Goal: Task Accomplishment & Management: Complete application form

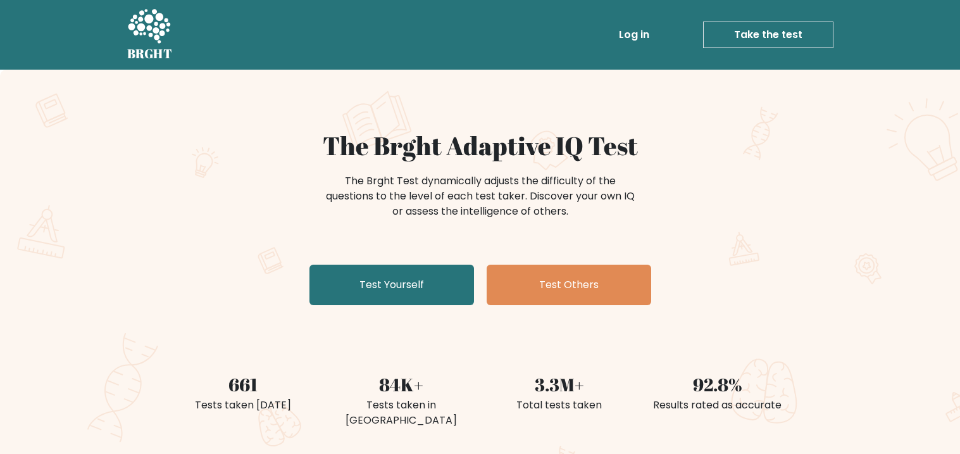
click at [421, 280] on link "Test Yourself" at bounding box center [392, 285] width 165 height 41
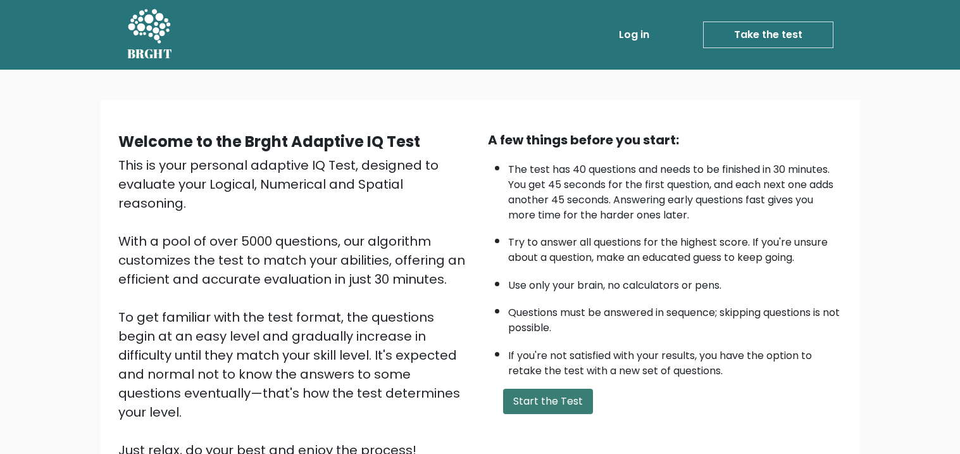
click at [545, 401] on button "Start the Test" at bounding box center [548, 401] width 90 height 25
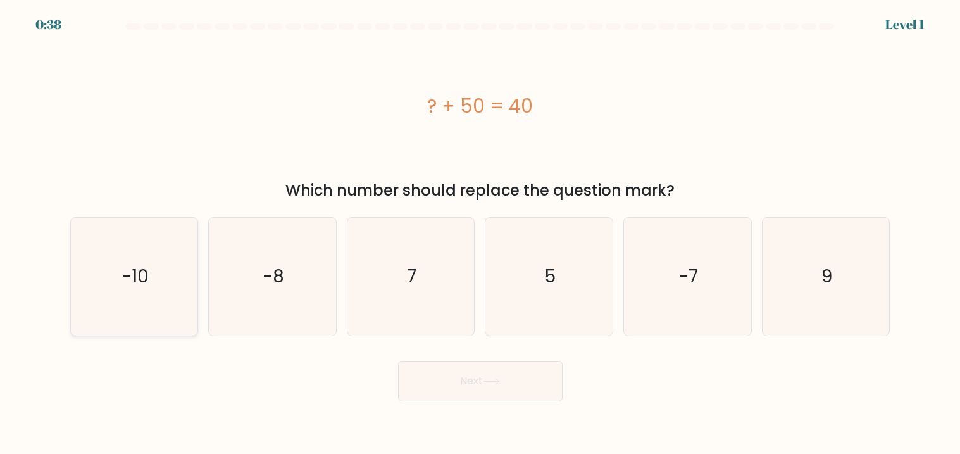
click at [127, 259] on icon "-10" at bounding box center [134, 277] width 118 height 118
click at [480, 234] on input "a. -10" at bounding box center [480, 230] width 1 height 6
radio input "true"
click at [506, 382] on button "Next" at bounding box center [480, 381] width 165 height 41
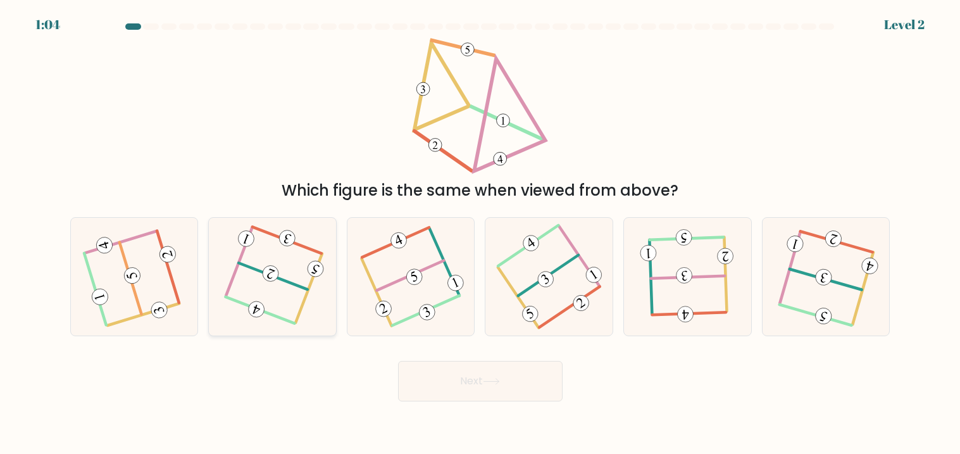
click at [275, 253] on icon at bounding box center [273, 277] width 92 height 94
click at [480, 234] on input "b." at bounding box center [480, 230] width 1 height 6
radio input "true"
click at [474, 382] on button "Next" at bounding box center [480, 381] width 165 height 41
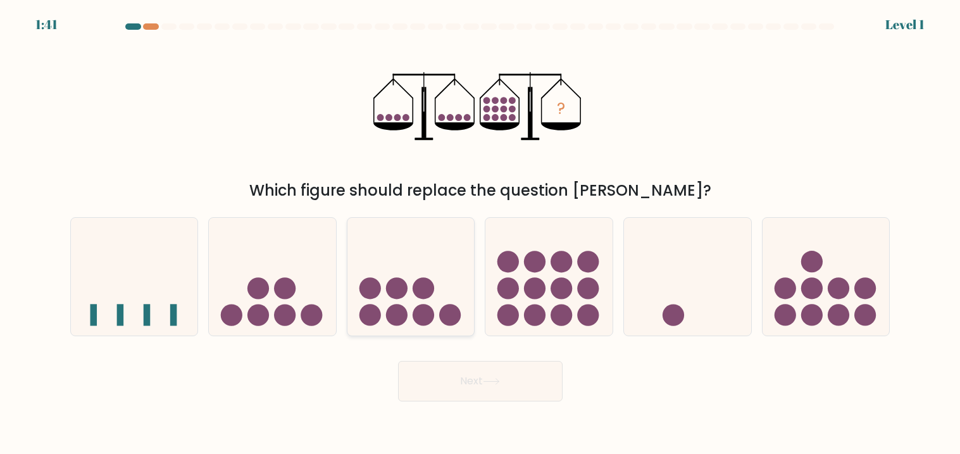
click at [448, 283] on icon at bounding box center [411, 276] width 127 height 105
click at [480, 234] on input "c." at bounding box center [480, 230] width 1 height 6
radio input "true"
click at [486, 384] on icon at bounding box center [491, 381] width 17 height 7
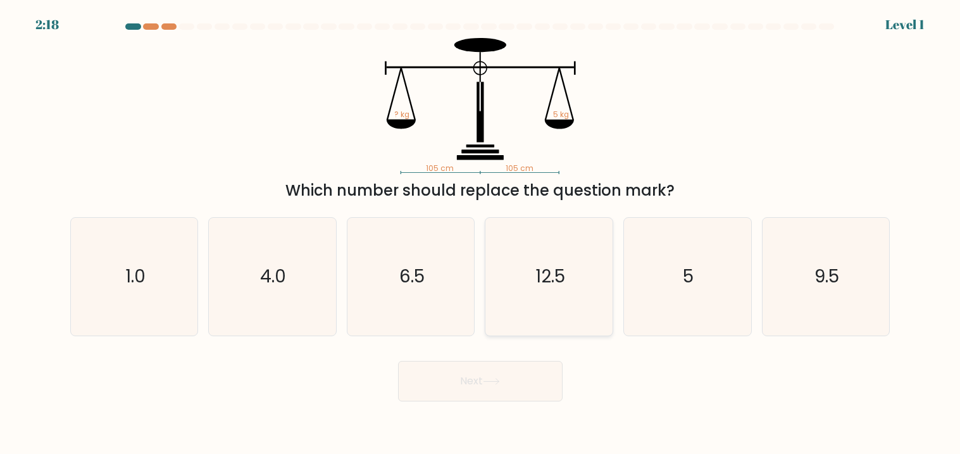
click at [504, 271] on icon "12.5" at bounding box center [550, 277] width 118 height 118
click at [481, 234] on input "d. 12.5" at bounding box center [480, 230] width 1 height 6
radio input "true"
click at [496, 374] on button "Next" at bounding box center [480, 381] width 165 height 41
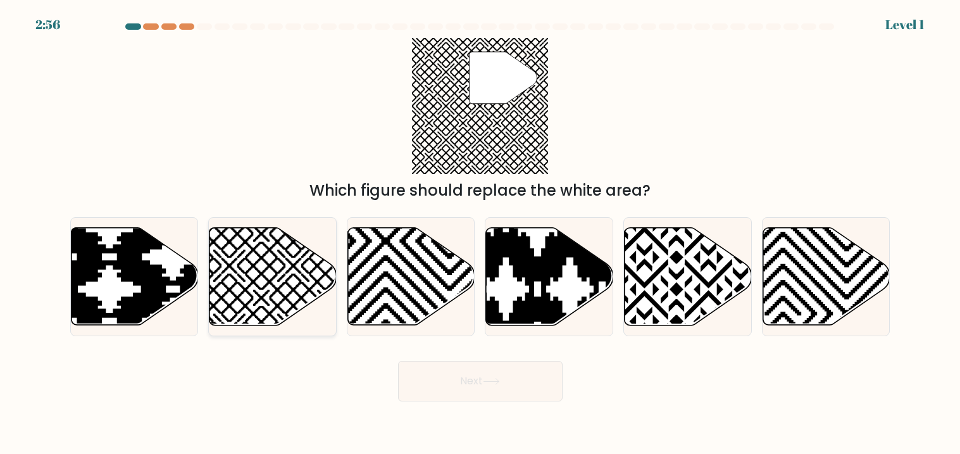
click at [313, 272] on icon at bounding box center [273, 275] width 127 height 97
click at [480, 234] on input "b." at bounding box center [480, 230] width 1 height 6
radio input "true"
click at [486, 386] on button "Next" at bounding box center [480, 381] width 165 height 41
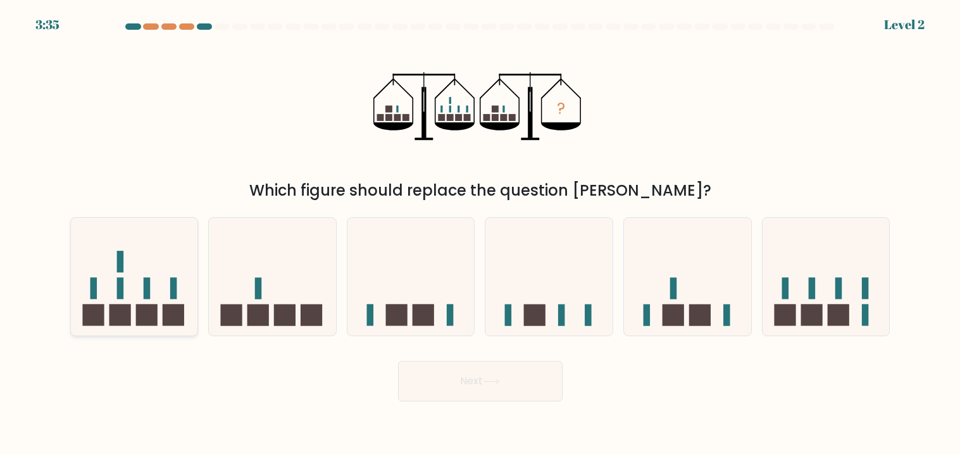
click at [190, 287] on icon at bounding box center [134, 276] width 127 height 105
click at [480, 234] on input "a." at bounding box center [480, 230] width 1 height 6
radio input "true"
click at [483, 375] on button "Next" at bounding box center [480, 381] width 165 height 41
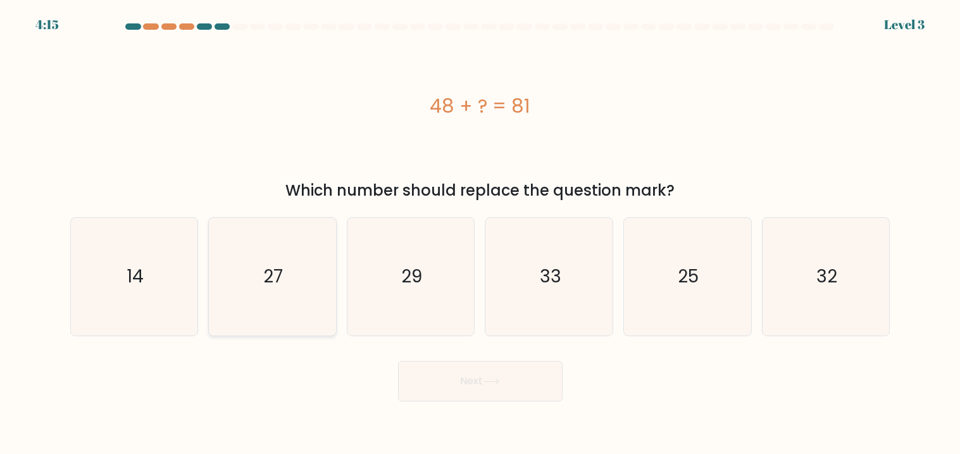
click at [285, 244] on icon "27" at bounding box center [272, 277] width 118 height 118
click at [480, 234] on input "b. 27" at bounding box center [480, 230] width 1 height 6
radio input "true"
click at [510, 389] on button "Next" at bounding box center [480, 381] width 165 height 41
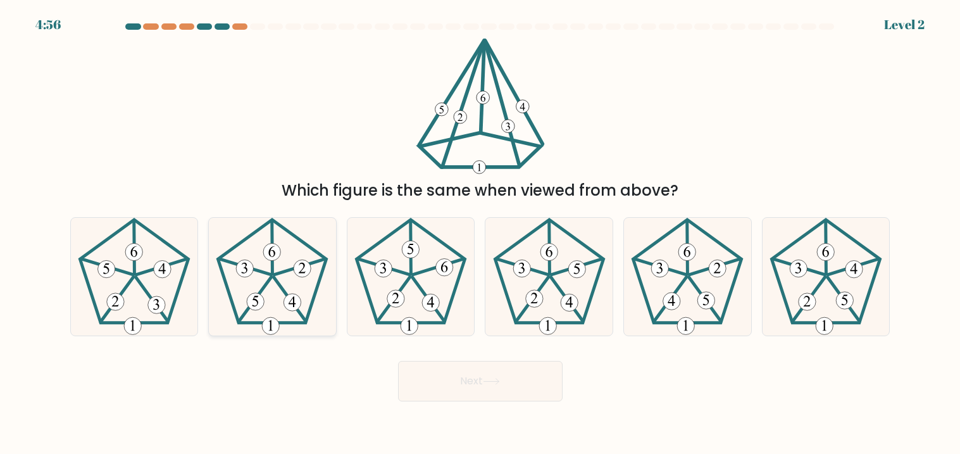
click at [247, 285] on icon at bounding box center [272, 277] width 118 height 118
click at [480, 234] on input "b." at bounding box center [480, 230] width 1 height 6
radio input "true"
click at [439, 370] on button "Next" at bounding box center [480, 381] width 165 height 41
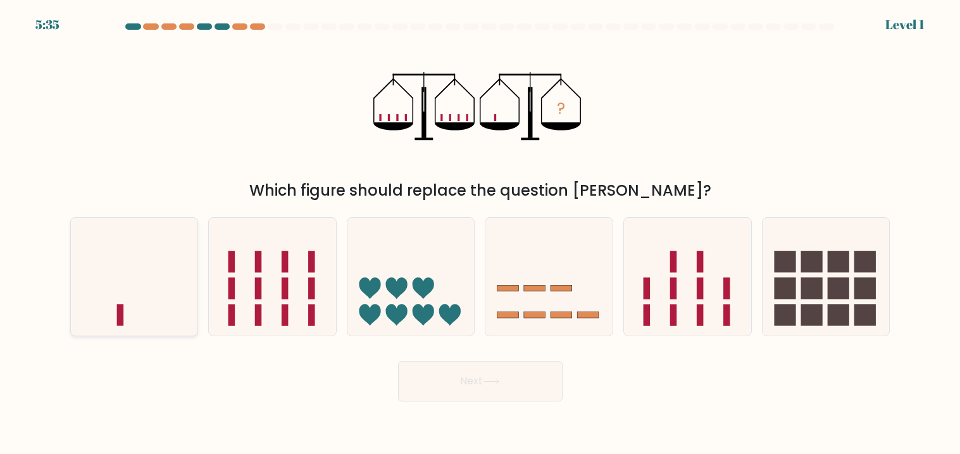
click at [117, 271] on icon at bounding box center [134, 276] width 127 height 105
click at [480, 234] on input "a." at bounding box center [480, 230] width 1 height 6
radio input "true"
click at [483, 394] on button "Next" at bounding box center [480, 381] width 165 height 41
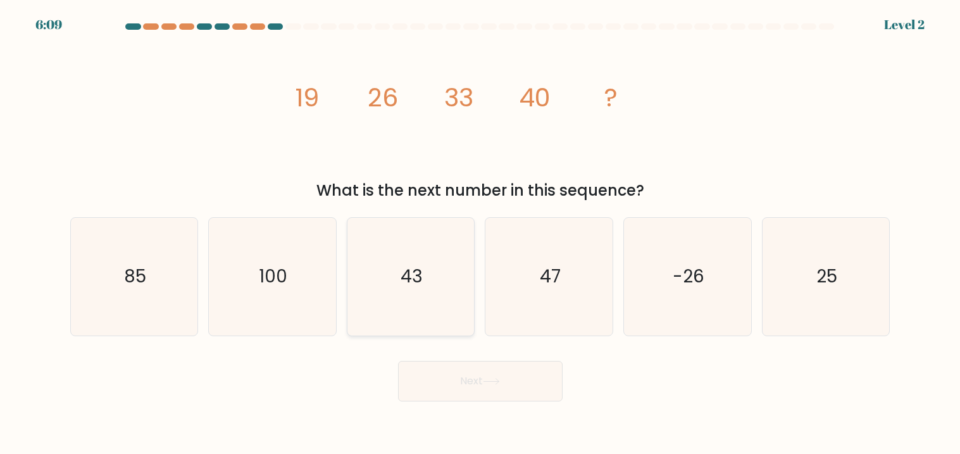
click at [398, 251] on icon "43" at bounding box center [411, 277] width 118 height 118
click at [480, 234] on input "c. 43" at bounding box center [480, 230] width 1 height 6
radio input "true"
click at [498, 376] on button "Next" at bounding box center [480, 381] width 165 height 41
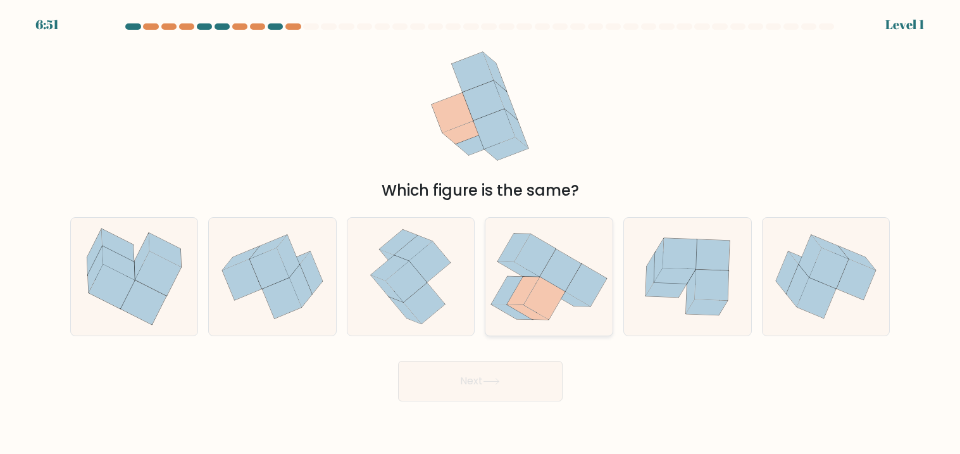
click at [509, 298] on icon at bounding box center [508, 291] width 33 height 28
click at [481, 234] on input "d." at bounding box center [480, 230] width 1 height 6
radio input "true"
click at [498, 372] on button "Next" at bounding box center [480, 381] width 165 height 41
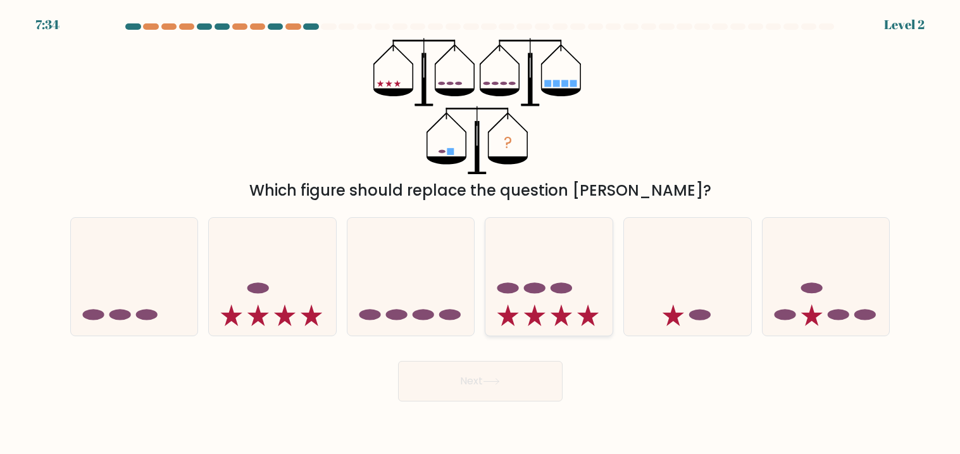
click at [492, 273] on icon at bounding box center [549, 276] width 127 height 105
click at [481, 234] on input "d." at bounding box center [480, 230] width 1 height 6
radio input "true"
click at [472, 369] on button "Next" at bounding box center [480, 381] width 165 height 41
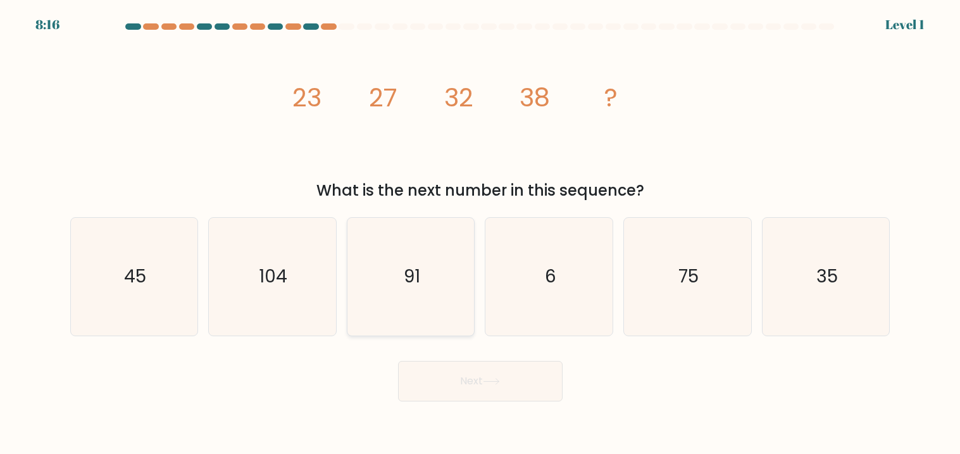
click at [432, 294] on icon "91" at bounding box center [411, 277] width 118 height 118
click at [480, 234] on input "c. 91" at bounding box center [480, 230] width 1 height 6
radio input "true"
click at [472, 380] on button "Next" at bounding box center [480, 381] width 165 height 41
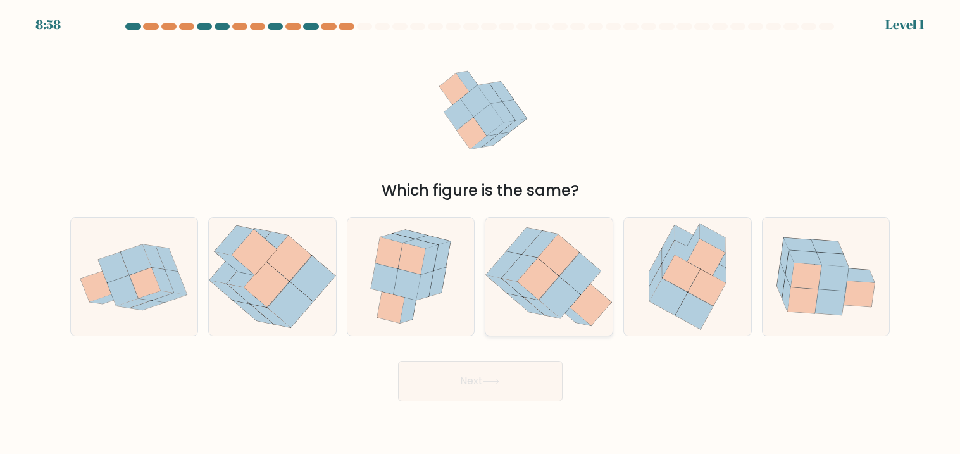
click at [527, 291] on icon at bounding box center [521, 290] width 36 height 22
click at [481, 234] on input "d." at bounding box center [480, 230] width 1 height 6
radio input "true"
click at [490, 367] on button "Next" at bounding box center [480, 381] width 165 height 41
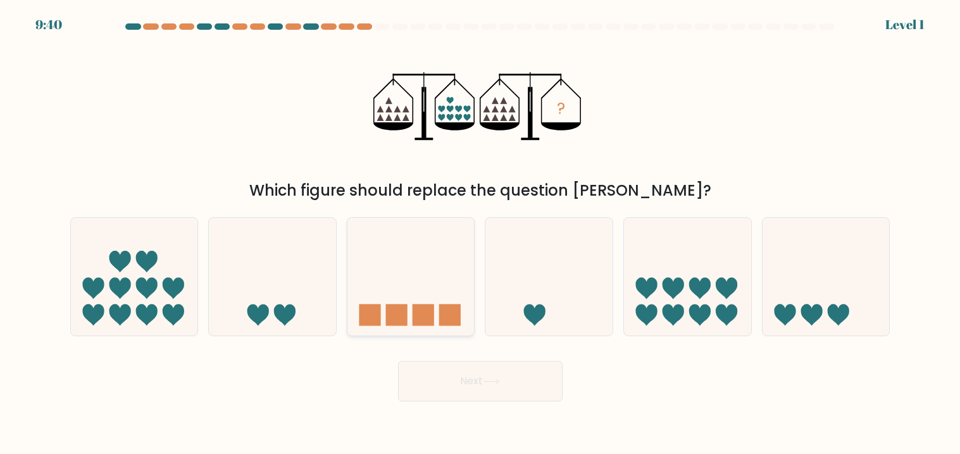
click at [366, 282] on icon at bounding box center [411, 276] width 127 height 105
click at [480, 234] on input "c." at bounding box center [480, 230] width 1 height 6
radio input "true"
click at [459, 377] on button "Next" at bounding box center [480, 381] width 165 height 41
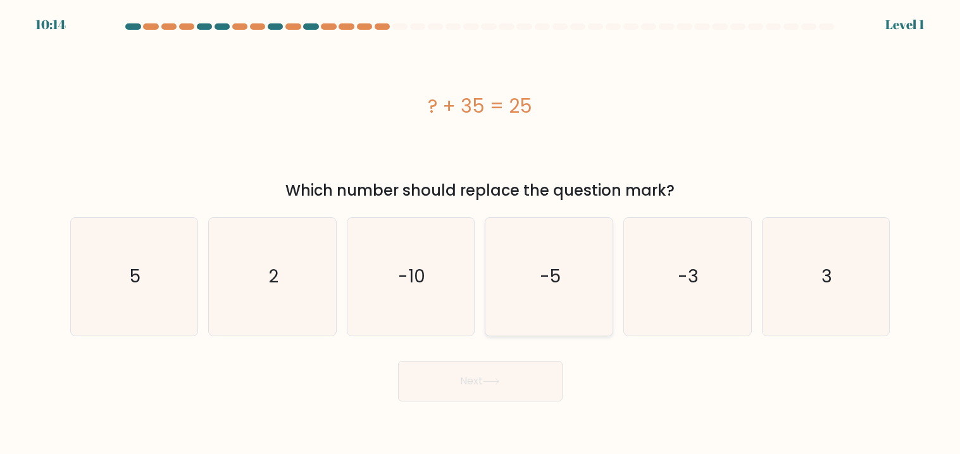
click at [521, 261] on icon "-5" at bounding box center [550, 277] width 118 height 118
click at [481, 234] on input "d. -5" at bounding box center [480, 230] width 1 height 6
radio input "true"
click at [460, 382] on button "Next" at bounding box center [480, 381] width 165 height 41
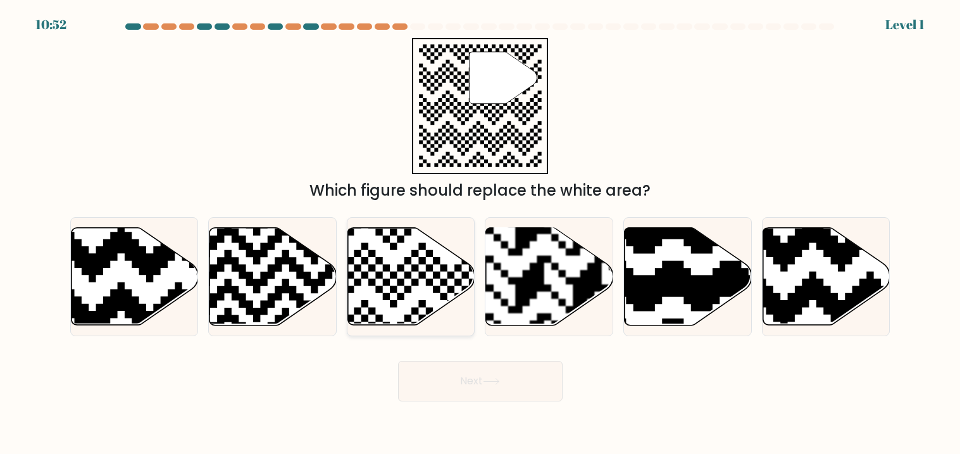
click at [433, 277] on icon at bounding box center [411, 275] width 127 height 97
click at [480, 234] on input "c." at bounding box center [480, 230] width 1 height 6
radio input "true"
click at [503, 368] on button "Next" at bounding box center [480, 381] width 165 height 41
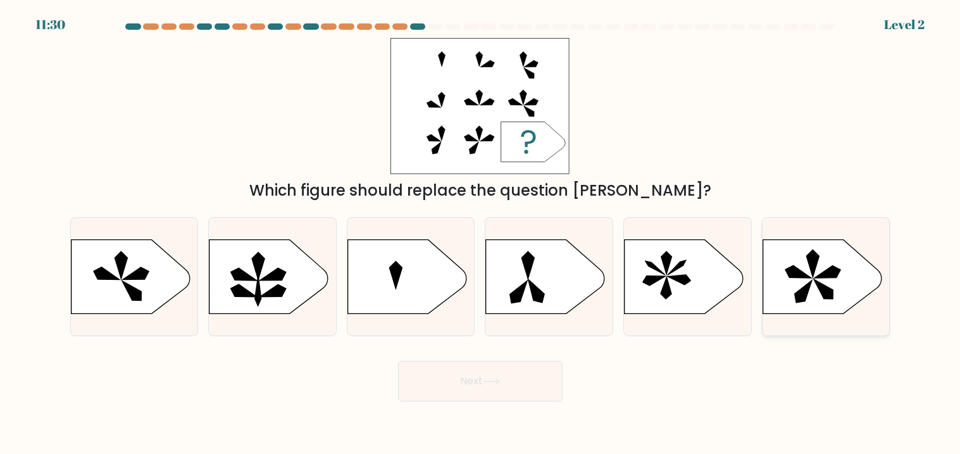
click at [801, 266] on icon at bounding box center [822, 277] width 119 height 74
click at [481, 234] on input "f." at bounding box center [480, 230] width 1 height 6
radio input "true"
click at [528, 387] on button "Next" at bounding box center [480, 381] width 165 height 41
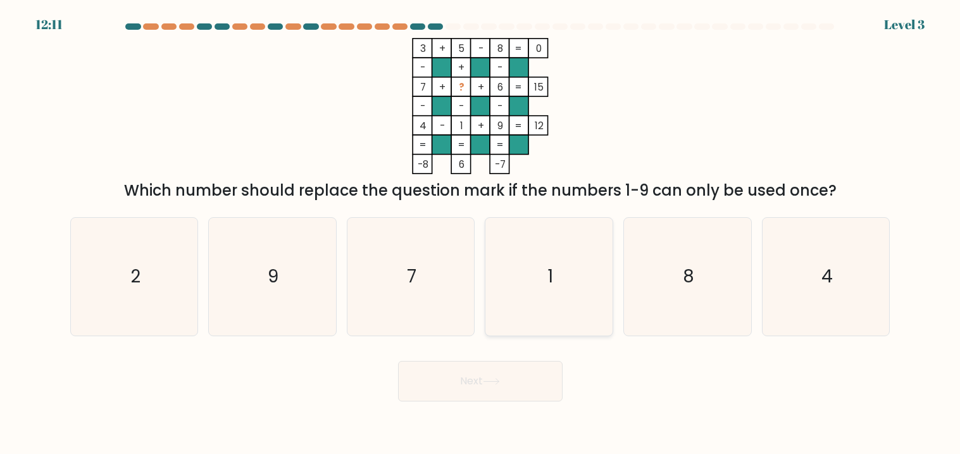
click at [503, 254] on icon "1" at bounding box center [550, 277] width 118 height 118
click at [481, 234] on input "d. 1" at bounding box center [480, 230] width 1 height 6
radio input "true"
click at [511, 370] on button "Next" at bounding box center [480, 381] width 165 height 41
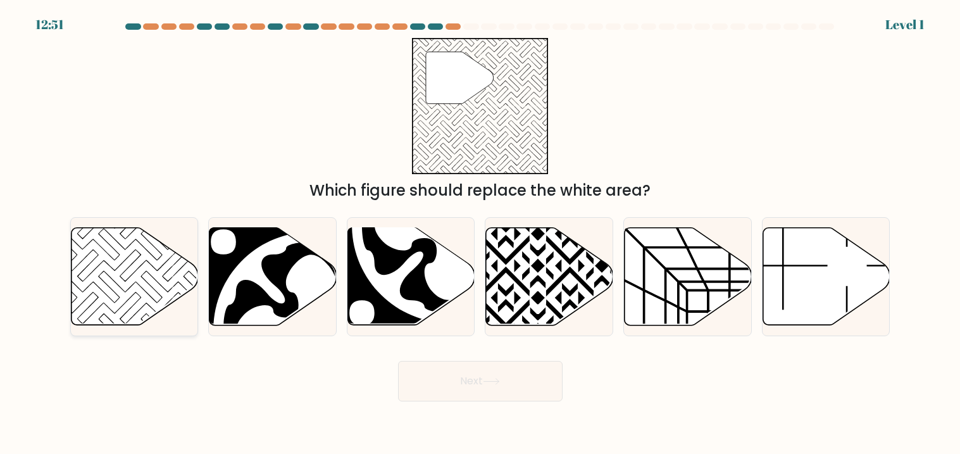
click at [169, 282] on icon at bounding box center [134, 275] width 127 height 97
click at [480, 234] on input "a." at bounding box center [480, 230] width 1 height 6
radio input "true"
click at [507, 394] on button "Next" at bounding box center [480, 381] width 165 height 41
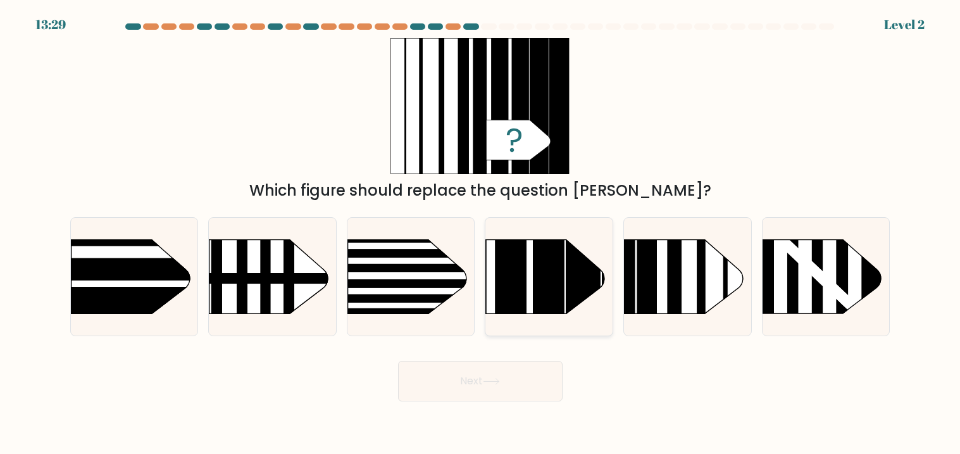
click at [520, 279] on rect at bounding box center [512, 213] width 32 height 253
click at [481, 234] on input "d." at bounding box center [480, 230] width 1 height 6
radio input "true"
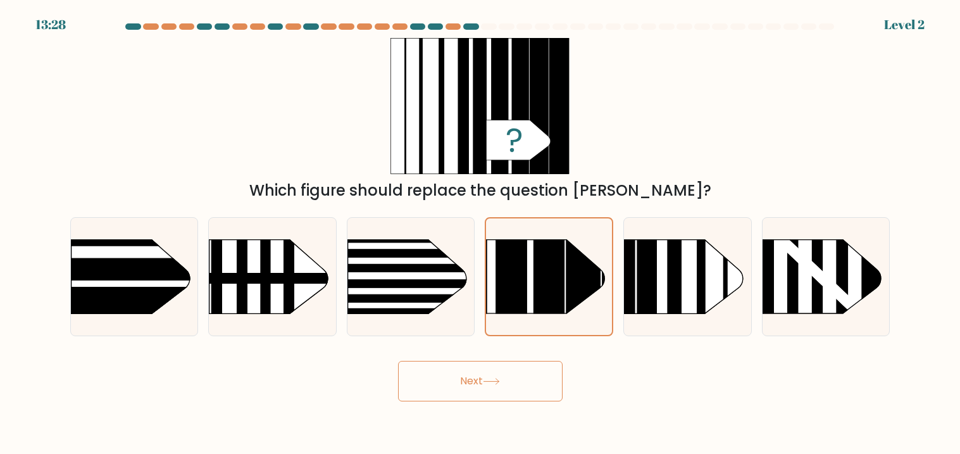
click at [483, 382] on button "Next" at bounding box center [480, 381] width 165 height 41
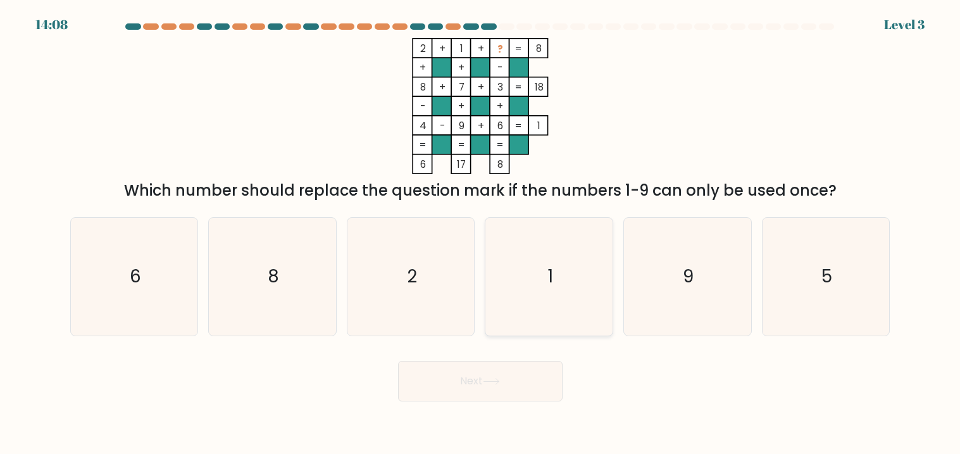
click at [549, 304] on icon "1" at bounding box center [550, 277] width 118 height 118
click at [481, 234] on input "d. 1" at bounding box center [480, 230] width 1 height 6
radio input "true"
click at [471, 391] on button "Next" at bounding box center [480, 381] width 165 height 41
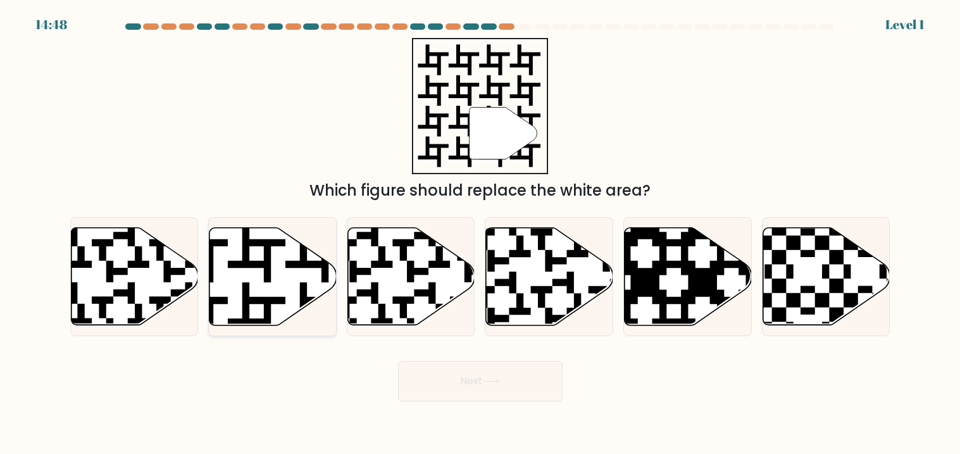
click at [283, 270] on icon at bounding box center [273, 275] width 127 height 97
click at [480, 234] on input "b." at bounding box center [480, 230] width 1 height 6
radio input "true"
click at [449, 382] on button "Next" at bounding box center [480, 381] width 165 height 41
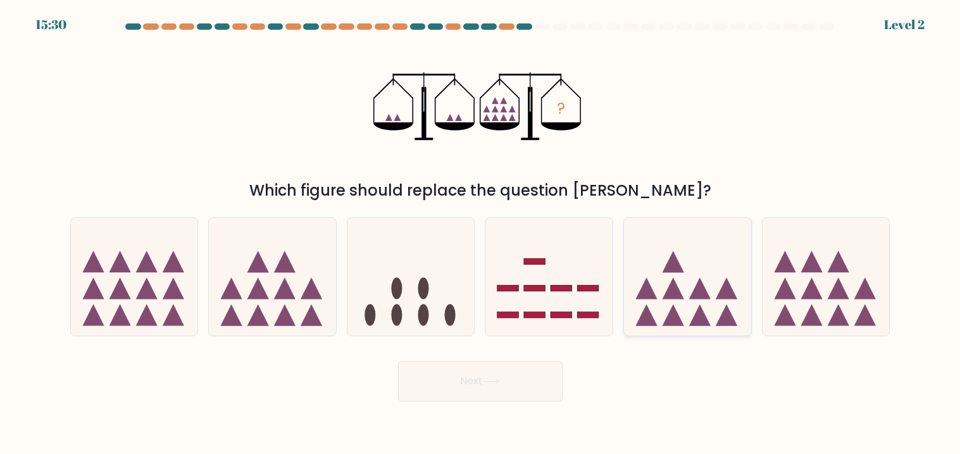
click at [684, 306] on icon at bounding box center [687, 276] width 127 height 105
click at [481, 234] on input "e." at bounding box center [480, 230] width 1 height 6
radio input "true"
click at [501, 377] on button "Next" at bounding box center [480, 381] width 165 height 41
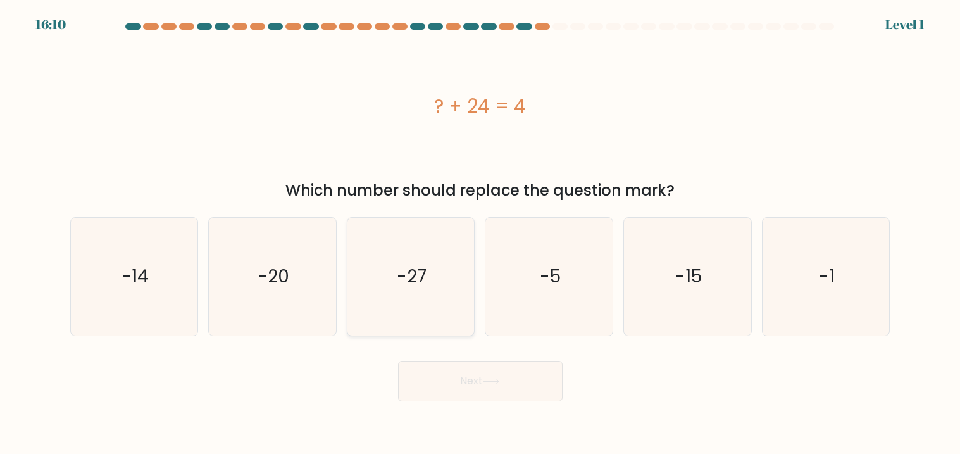
click at [411, 244] on icon "-27" at bounding box center [411, 277] width 118 height 118
click at [480, 234] on input "c. -27" at bounding box center [480, 230] width 1 height 6
radio input "true"
click at [472, 392] on button "Next" at bounding box center [480, 381] width 165 height 41
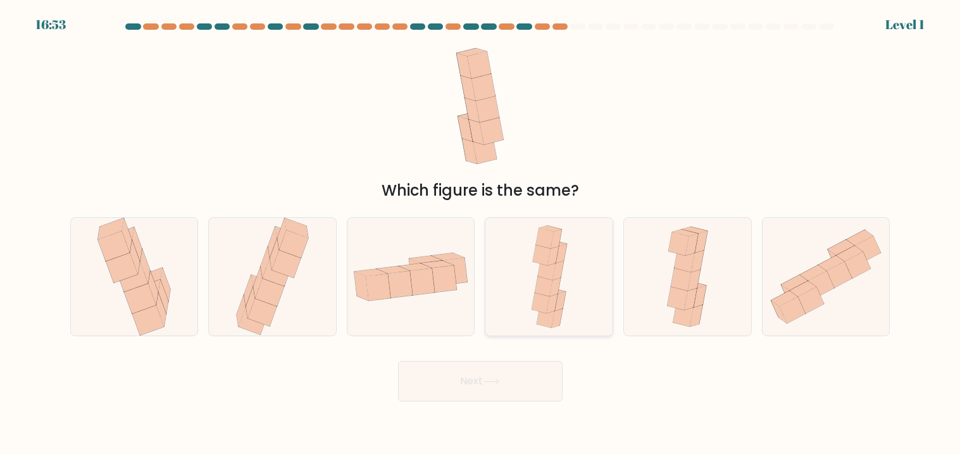
click at [526, 289] on icon at bounding box center [549, 277] width 47 height 118
click at [481, 234] on input "d." at bounding box center [480, 230] width 1 height 6
radio input "true"
click at [501, 374] on button "Next" at bounding box center [480, 381] width 165 height 41
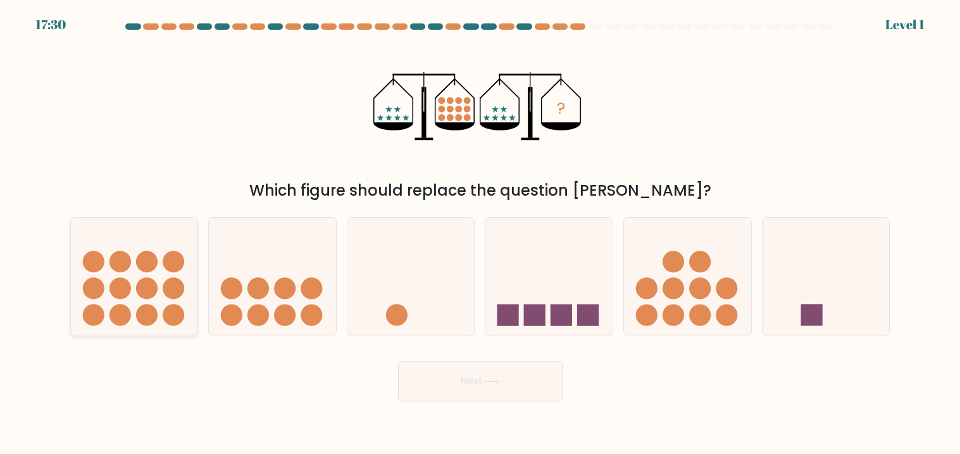
click at [172, 282] on circle at bounding box center [174, 288] width 22 height 22
click at [480, 234] on input "a." at bounding box center [480, 230] width 1 height 6
radio input "true"
click at [444, 382] on button "Next" at bounding box center [480, 381] width 165 height 41
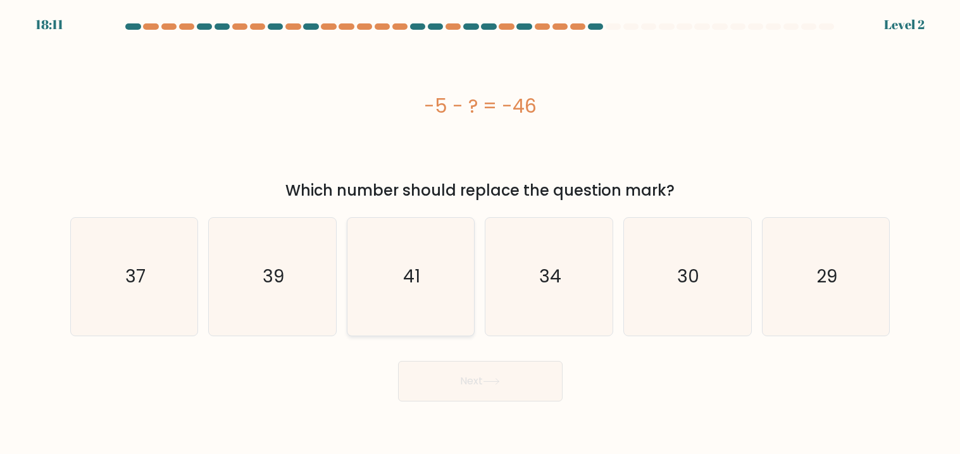
click at [431, 265] on icon "41" at bounding box center [411, 277] width 118 height 118
click at [480, 234] on input "c. 41" at bounding box center [480, 230] width 1 height 6
radio input "true"
click at [494, 373] on button "Next" at bounding box center [480, 381] width 165 height 41
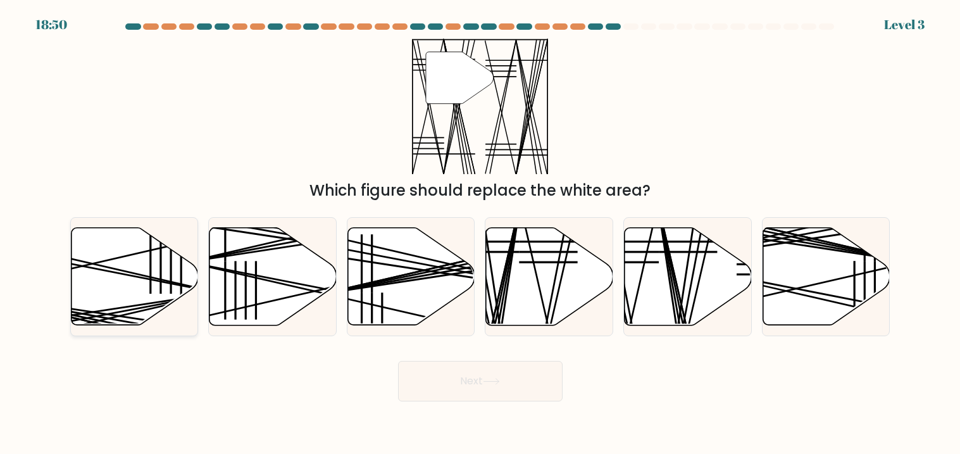
click at [184, 275] on icon at bounding box center [134, 275] width 127 height 97
click at [480, 234] on input "a." at bounding box center [480, 230] width 1 height 6
radio input "true"
click at [492, 370] on button "Next" at bounding box center [480, 381] width 165 height 41
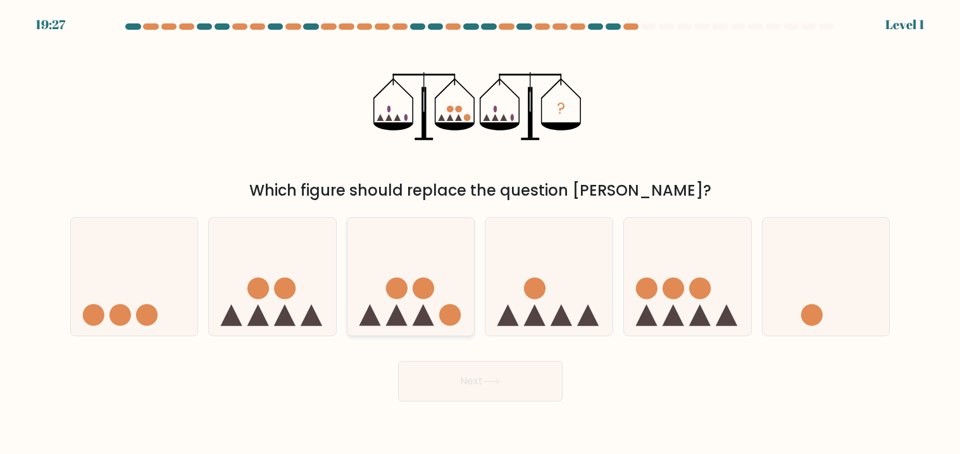
click at [449, 287] on icon at bounding box center [411, 276] width 127 height 105
click at [480, 234] on input "c." at bounding box center [480, 230] width 1 height 6
radio input "true"
click at [484, 380] on button "Next" at bounding box center [480, 381] width 165 height 41
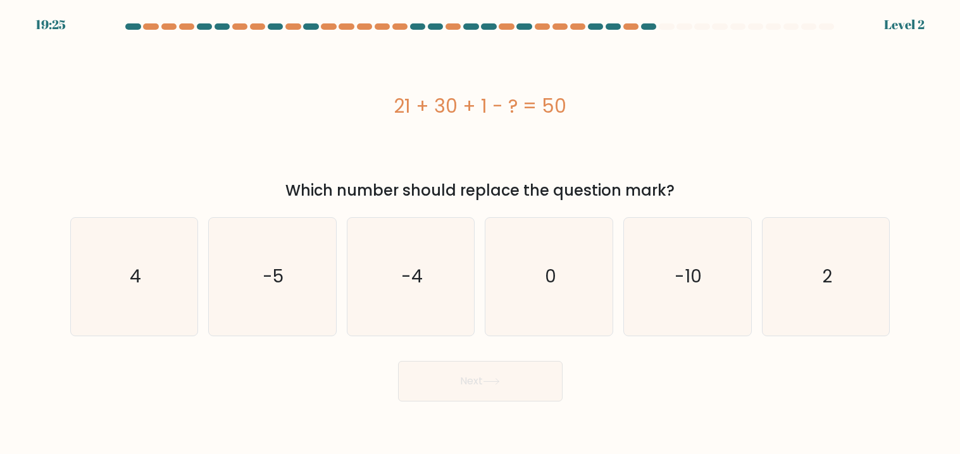
click at [488, 380] on icon at bounding box center [491, 381] width 17 height 7
click at [635, 144] on div "21 + 30 + 1 - ? = 50" at bounding box center [480, 106] width 820 height 136
click at [594, 262] on icon "0" at bounding box center [550, 277] width 118 height 118
click at [481, 234] on input "d. 0" at bounding box center [480, 230] width 1 height 6
radio input "true"
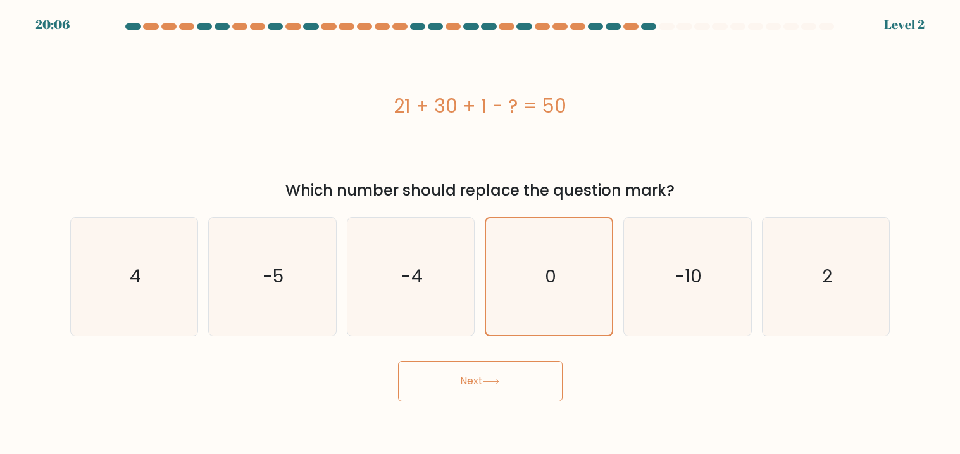
click at [490, 367] on button "Next" at bounding box center [480, 381] width 165 height 41
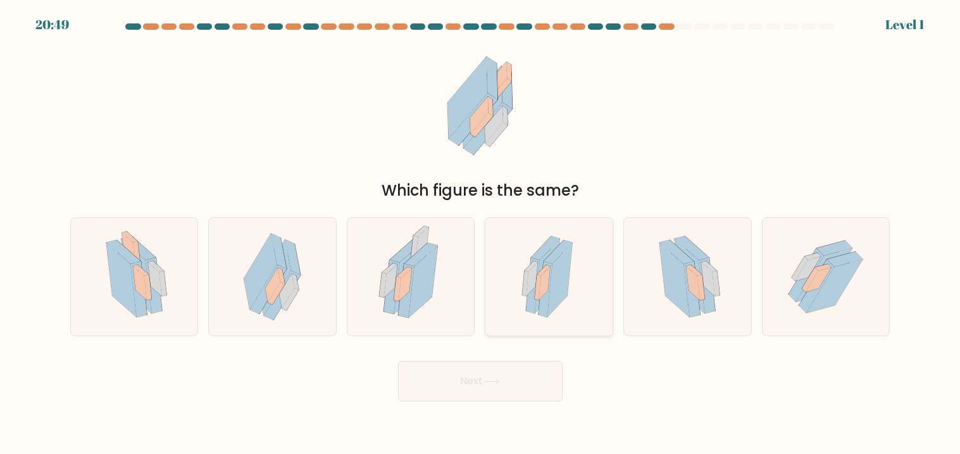
click at [498, 298] on div at bounding box center [549, 276] width 128 height 119
click at [481, 234] on input "d." at bounding box center [480, 230] width 1 height 6
radio input "true"
click at [513, 377] on button "Next" at bounding box center [480, 381] width 165 height 41
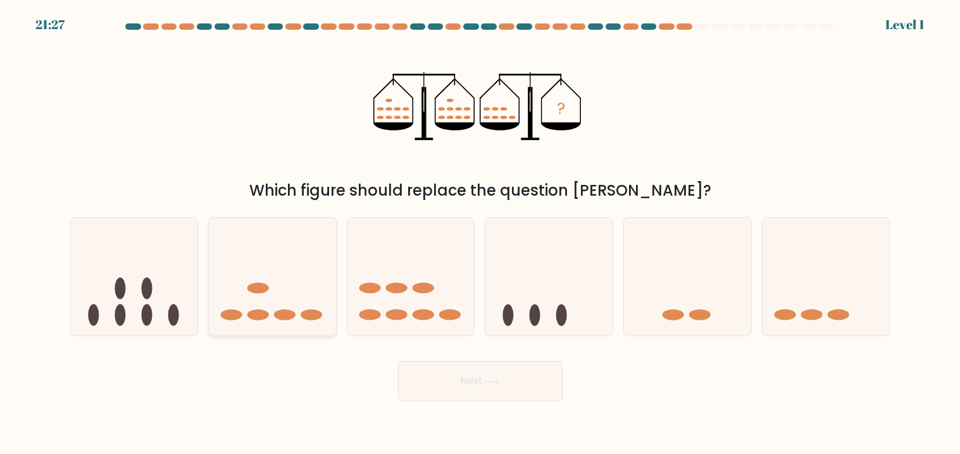
click at [299, 286] on icon at bounding box center [272, 276] width 127 height 105
click at [480, 234] on input "b." at bounding box center [480, 230] width 1 height 6
radio input "true"
click at [413, 296] on icon at bounding box center [411, 276] width 127 height 105
click at [480, 234] on input "c." at bounding box center [480, 230] width 1 height 6
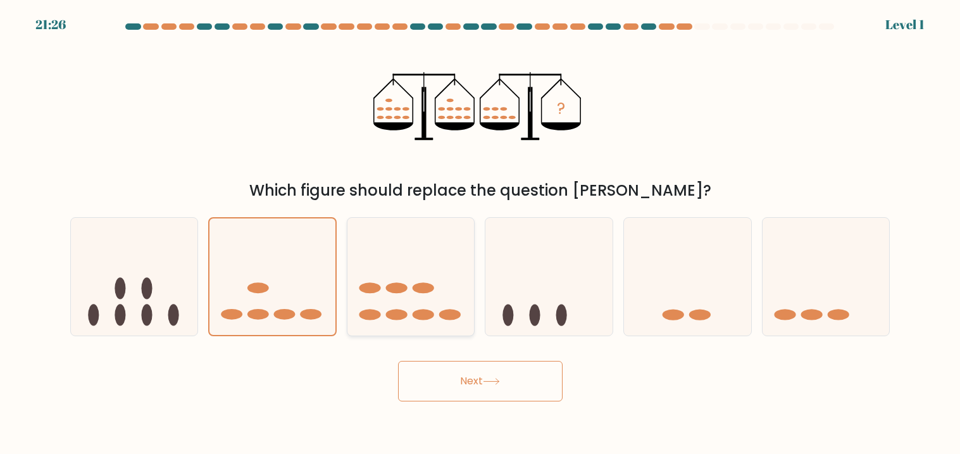
radio input "true"
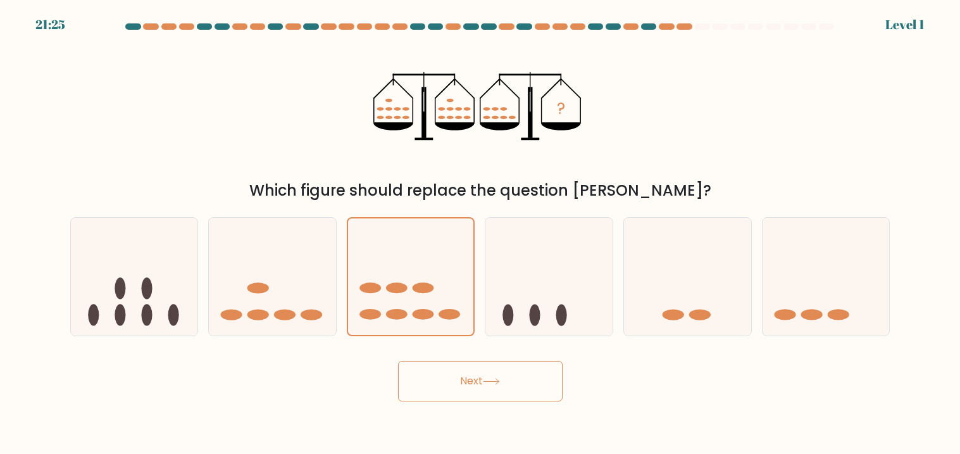
click at [470, 377] on button "Next" at bounding box center [480, 381] width 165 height 41
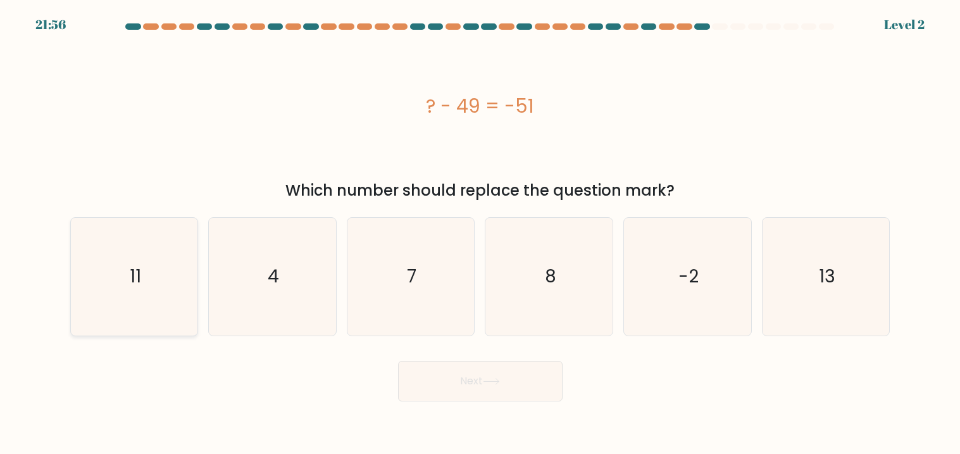
click at [169, 237] on icon "11" at bounding box center [134, 277] width 118 height 118
click at [480, 234] on input "a. 11" at bounding box center [480, 230] width 1 height 6
radio input "true"
click at [517, 404] on body "21:55 Level 2 4" at bounding box center [480, 227] width 960 height 454
click at [661, 323] on icon "-2" at bounding box center [688, 277] width 118 height 118
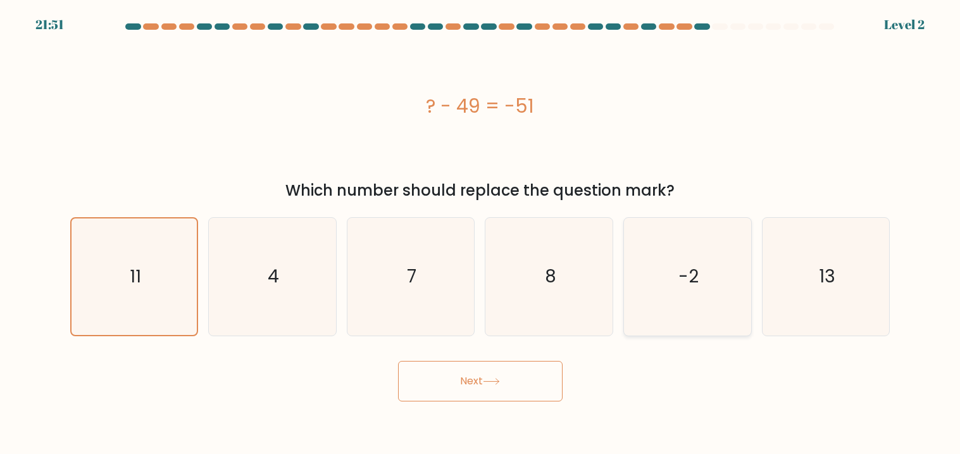
click at [481, 234] on input "e. -2" at bounding box center [480, 230] width 1 height 6
radio input "true"
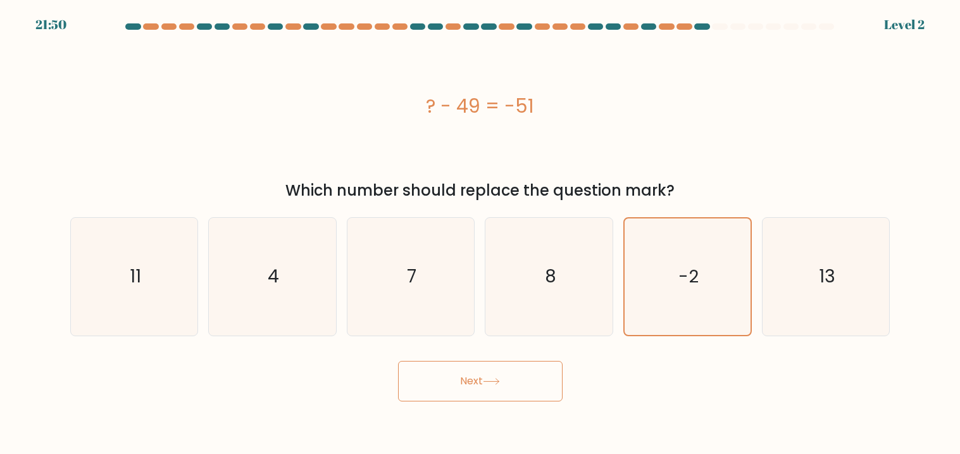
click at [536, 363] on button "Next" at bounding box center [480, 381] width 165 height 41
click at [505, 377] on button "Next" at bounding box center [480, 381] width 165 height 41
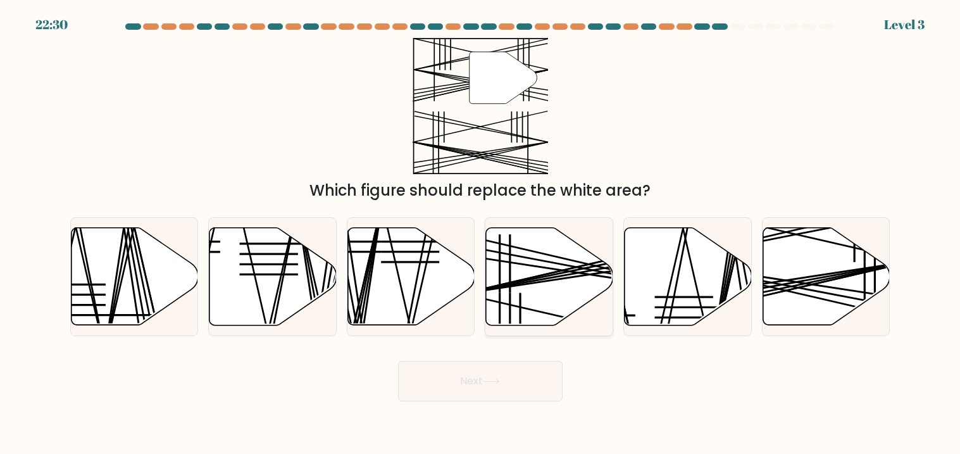
click at [493, 273] on icon at bounding box center [549, 275] width 127 height 97
click at [481, 234] on input "d." at bounding box center [480, 230] width 1 height 6
radio input "true"
click at [506, 375] on button "Next" at bounding box center [480, 381] width 165 height 41
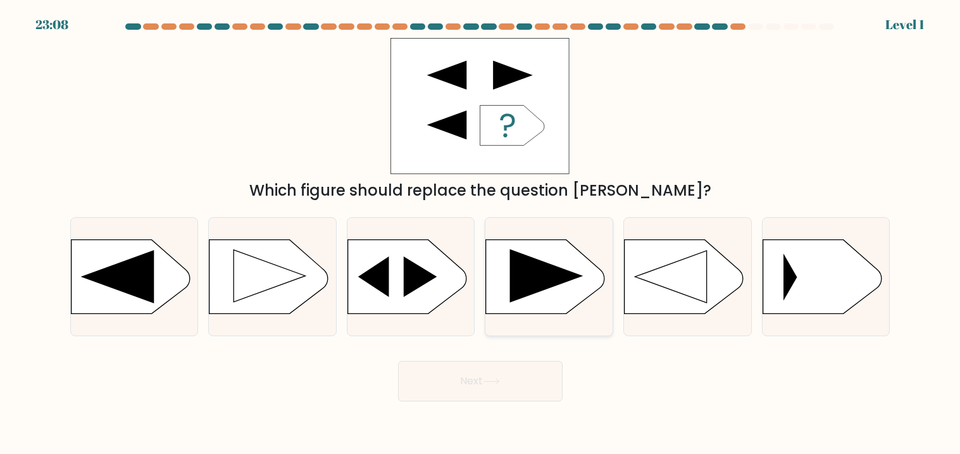
click at [539, 266] on icon at bounding box center [546, 276] width 73 height 54
click at [481, 234] on input "d." at bounding box center [480, 230] width 1 height 6
radio input "true"
click at [511, 379] on button "Next" at bounding box center [480, 381] width 165 height 41
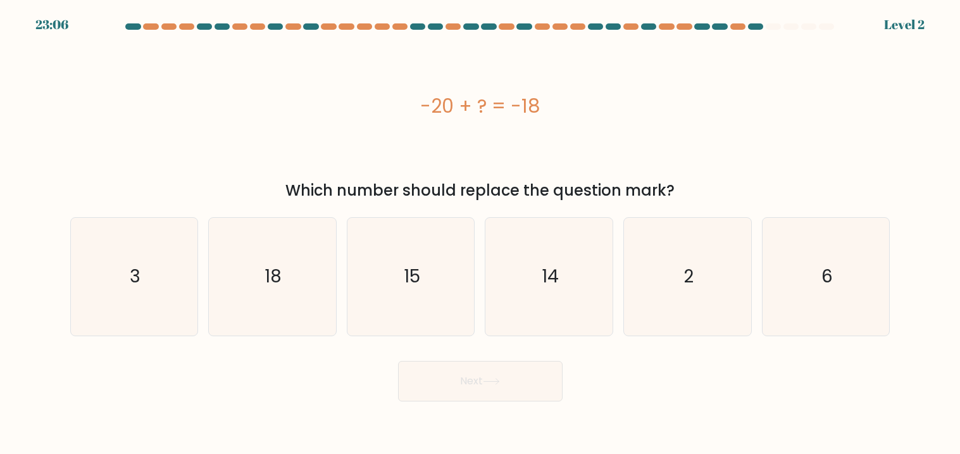
click at [480, 382] on button "Next" at bounding box center [480, 381] width 165 height 41
click at [685, 248] on icon "2" at bounding box center [688, 277] width 118 height 118
click at [481, 234] on input "e. 2" at bounding box center [480, 230] width 1 height 6
radio input "true"
click at [495, 375] on button "Next" at bounding box center [480, 381] width 165 height 41
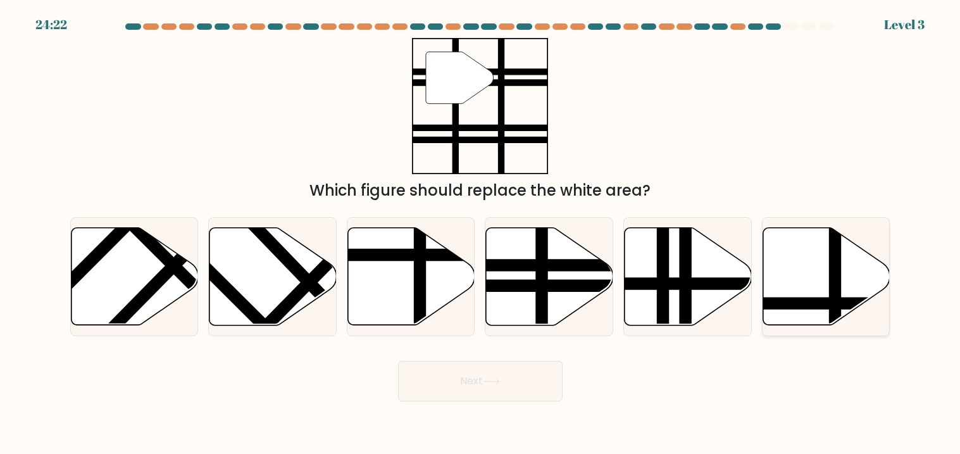
click at [823, 303] on icon at bounding box center [783, 303] width 256 height 0
click at [481, 234] on input "f." at bounding box center [480, 230] width 1 height 6
radio input "true"
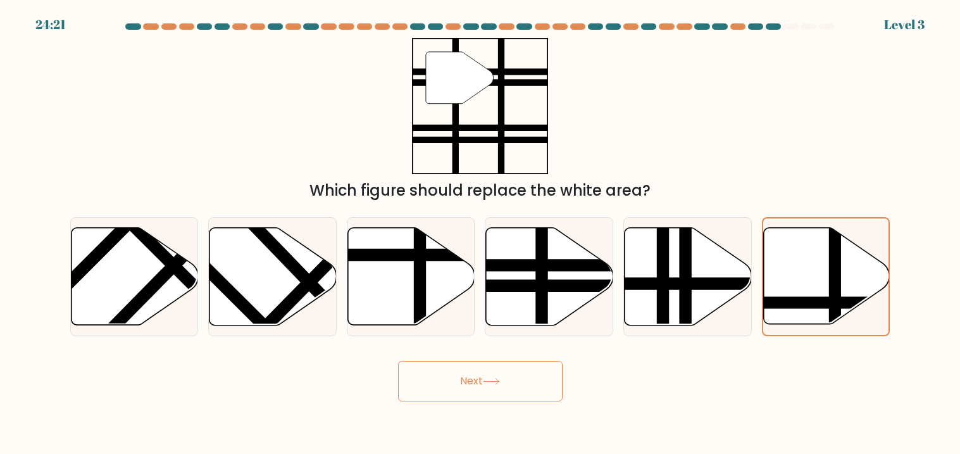
click at [487, 369] on button "Next" at bounding box center [480, 381] width 165 height 41
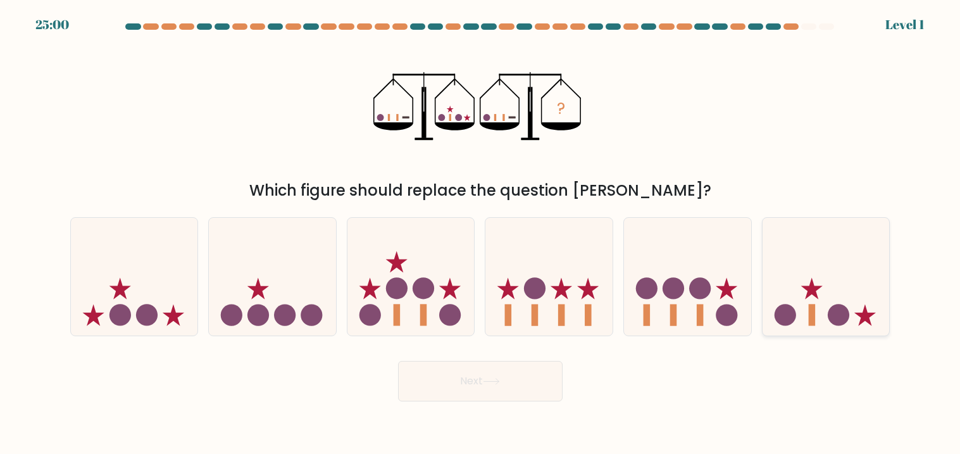
click at [823, 298] on icon at bounding box center [826, 276] width 127 height 105
click at [481, 234] on input "f." at bounding box center [480, 230] width 1 height 6
radio input "true"
click at [548, 387] on button "Next" at bounding box center [480, 381] width 165 height 41
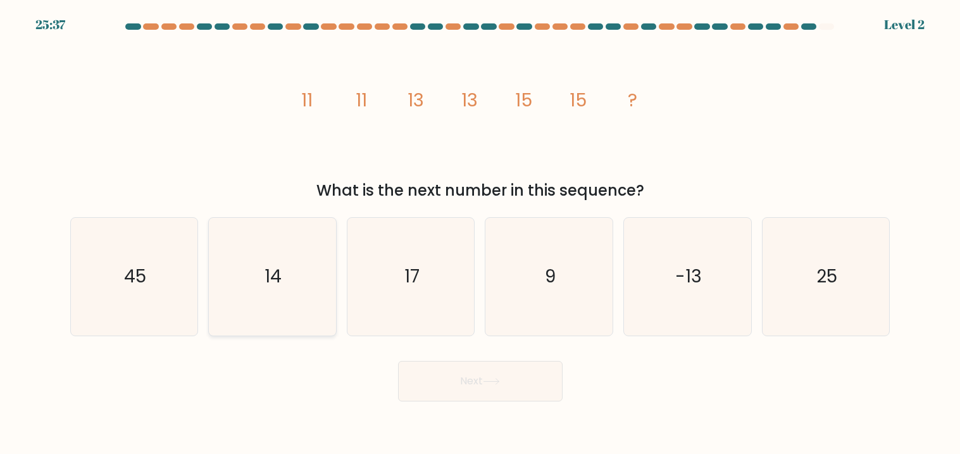
click at [268, 268] on text "14" at bounding box center [273, 277] width 17 height 25
click at [480, 234] on input "b. 14" at bounding box center [480, 230] width 1 height 6
radio input "true"
click at [429, 365] on button "Next" at bounding box center [480, 381] width 165 height 41
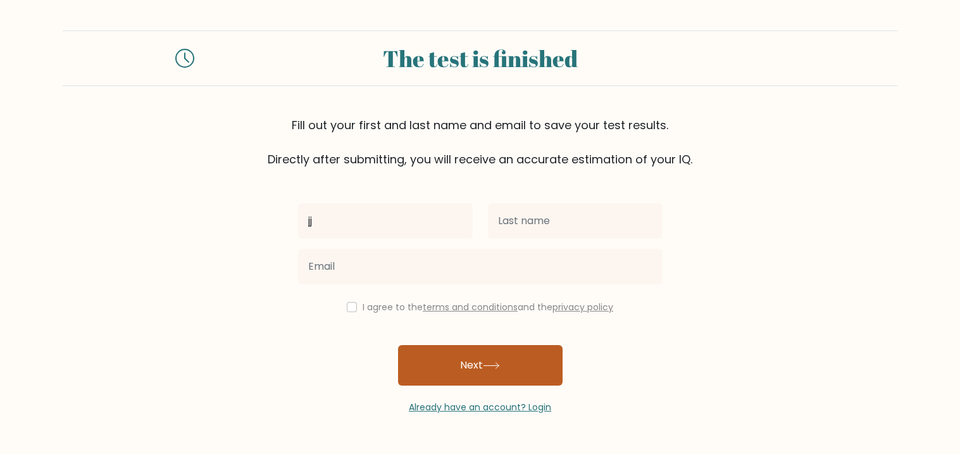
type input "jj"
click at [422, 346] on button "Next" at bounding box center [480, 365] width 165 height 41
click at [451, 373] on button "Next" at bounding box center [480, 365] width 165 height 41
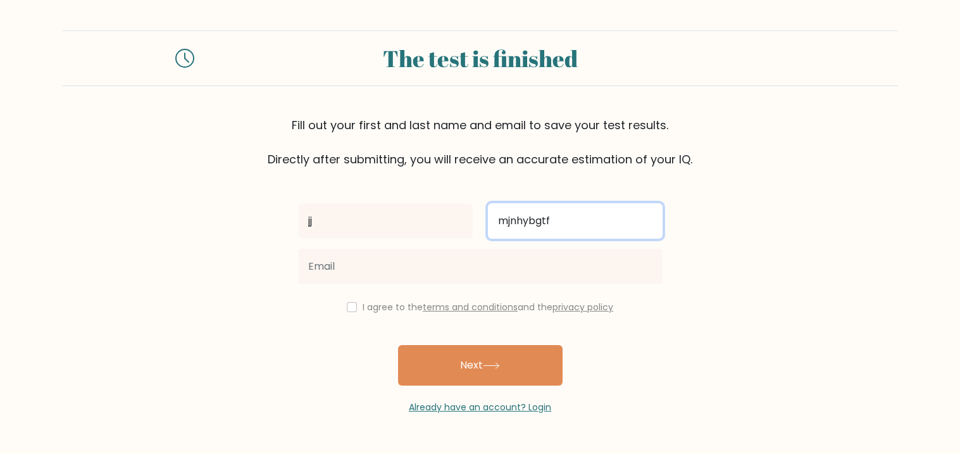
type input "mjnhybgtf"
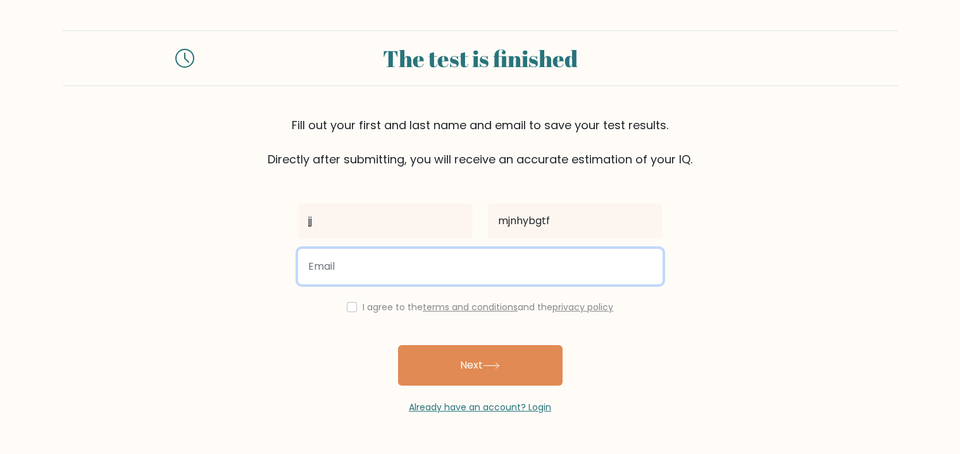
click at [414, 257] on input "email" at bounding box center [480, 266] width 365 height 35
type input "joshua hotchkiss18@gmail.com"
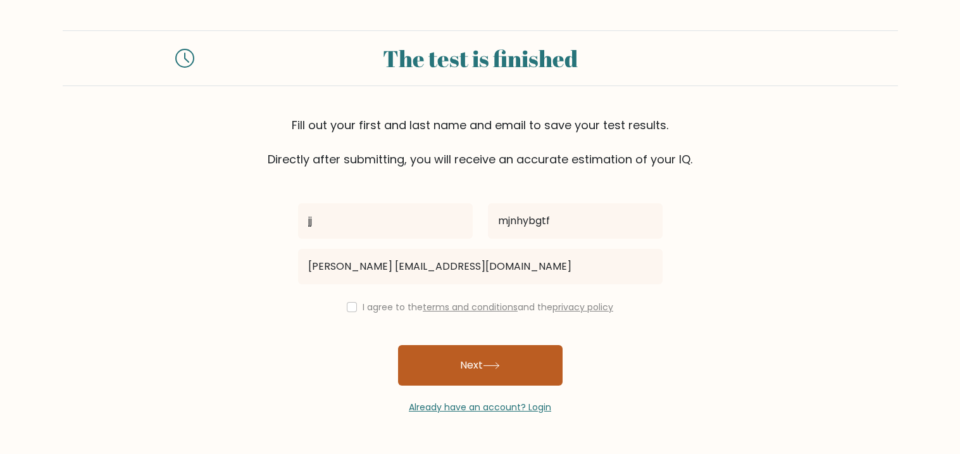
click at [471, 365] on button "Next" at bounding box center [480, 365] width 165 height 41
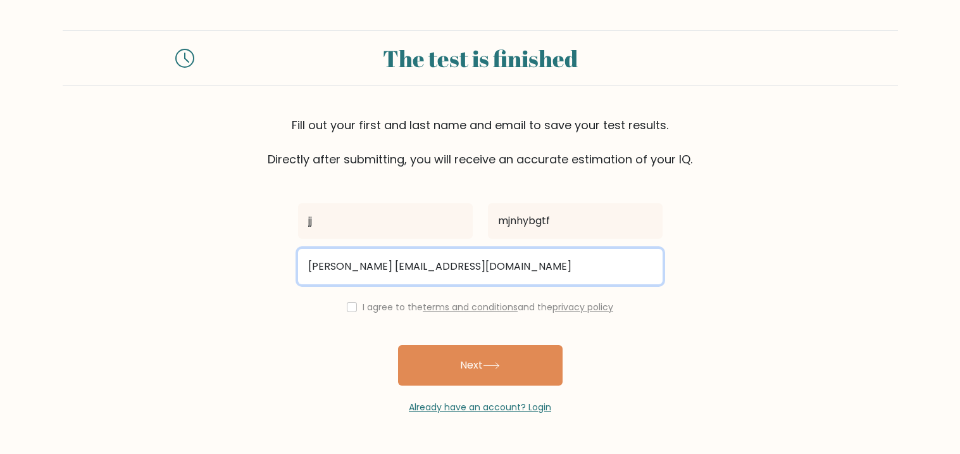
click at [498, 263] on input "joshua hotchkiss18@gmail.com" at bounding box center [480, 266] width 365 height 35
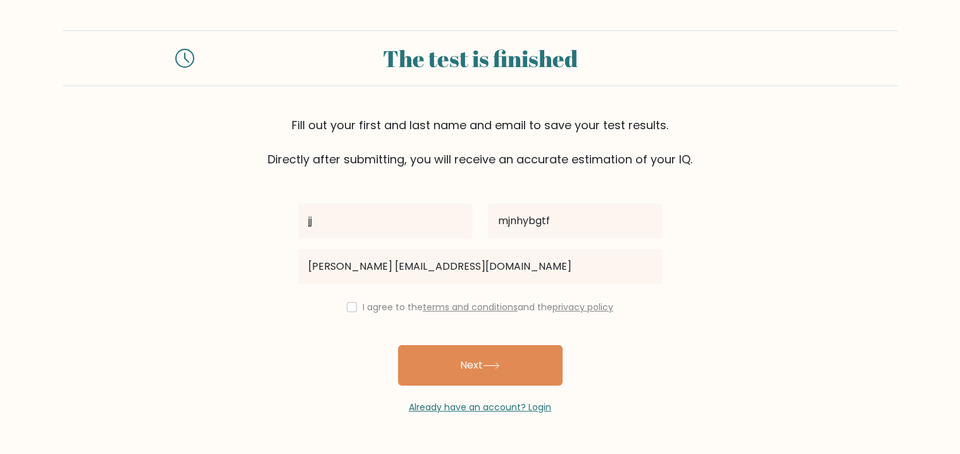
click at [450, 299] on div "I agree to the terms and conditions and the privacy policy" at bounding box center [481, 306] width 380 height 15
click at [363, 310] on label "I agree to the terms and conditions and the privacy policy" at bounding box center [488, 307] width 251 height 13
click at [353, 308] on div "I agree to the terms and conditions and the privacy policy" at bounding box center [481, 306] width 380 height 15
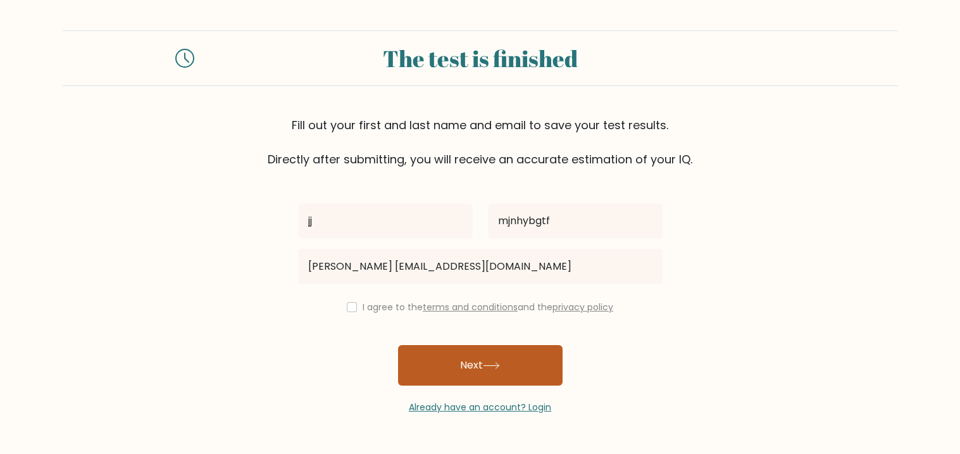
click at [438, 351] on button "Next" at bounding box center [480, 365] width 165 height 41
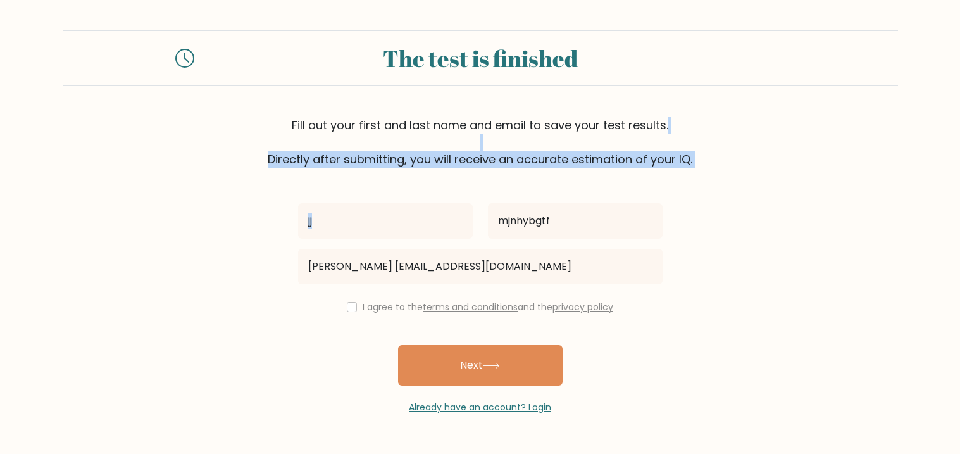
drag, startPoint x: 959, startPoint y: 137, endPoint x: 959, endPoint y: 194, distance: 57.6
click at [959, 194] on form "The test is finished Fill out your first and last name and email to save your t…" at bounding box center [480, 222] width 960 height 384
